Goal: Find contact information: Find contact information

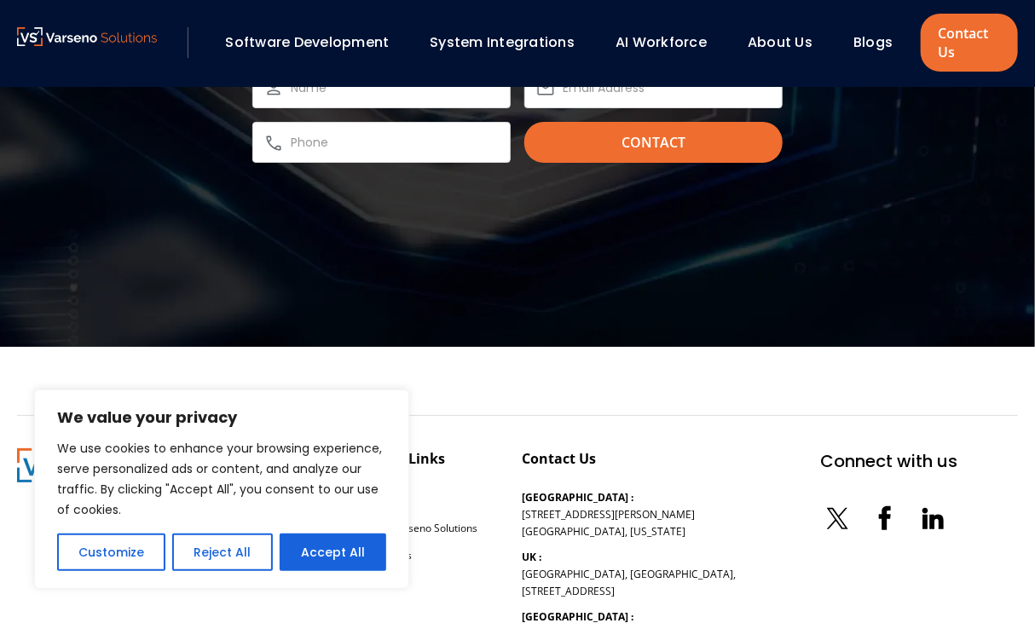
scroll to position [5274, 0]
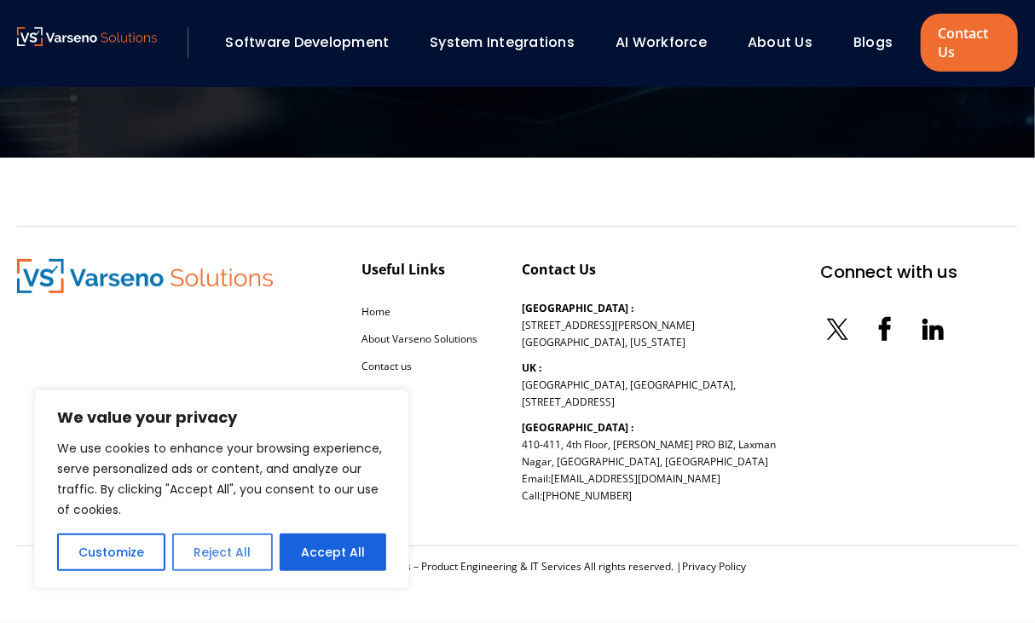
click at [217, 553] on button "Reject All" at bounding box center [222, 553] width 100 height 38
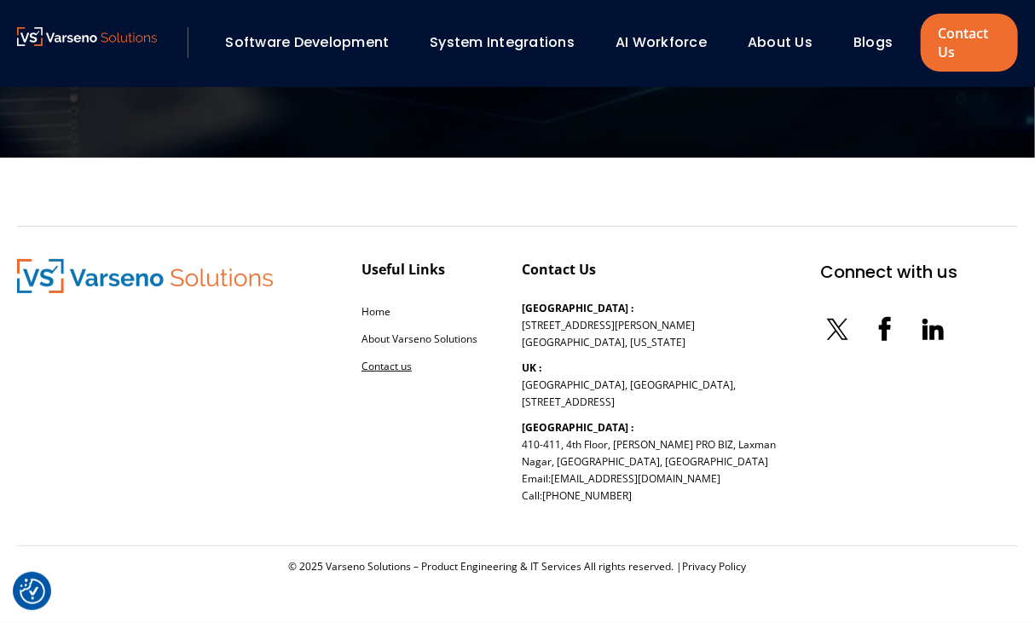
click at [394, 368] on link "Contact us" at bounding box center [387, 366] width 50 height 14
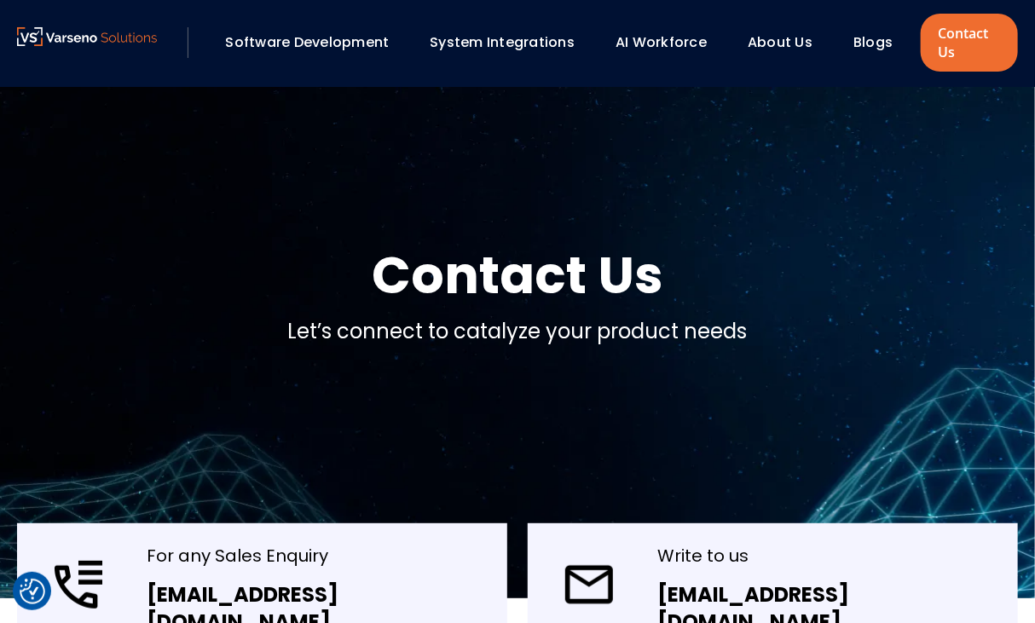
click at [771, 45] on link "About Us" at bounding box center [780, 42] width 65 height 20
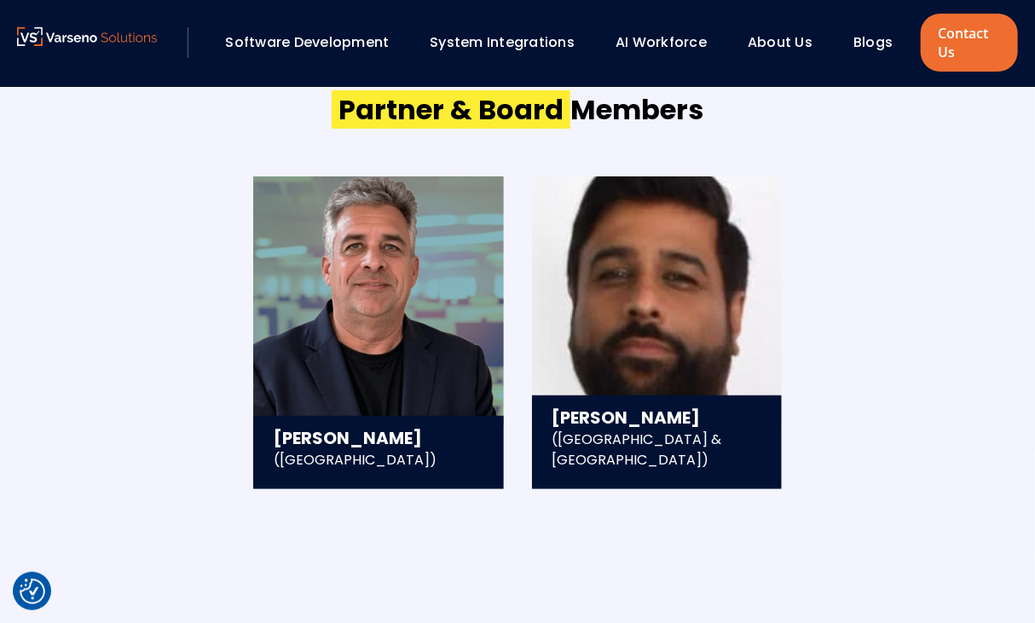
scroll to position [2770, 0]
